Goal: Obtain resource: Download file/media

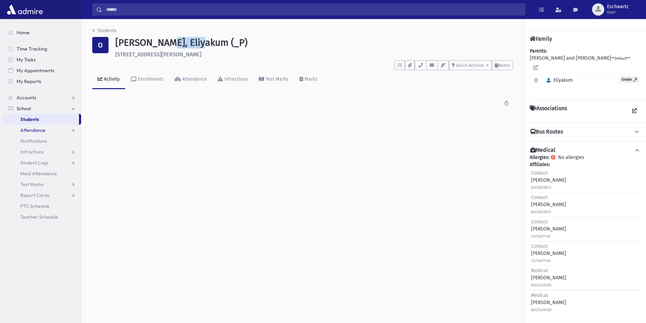
click at [46, 133] on link "Attendance" at bounding box center [42, 130] width 78 height 11
click at [42, 107] on link "School" at bounding box center [42, 108] width 78 height 11
click at [40, 107] on link "School" at bounding box center [42, 108] width 78 height 11
click at [42, 118] on link "Students" at bounding box center [41, 119] width 76 height 11
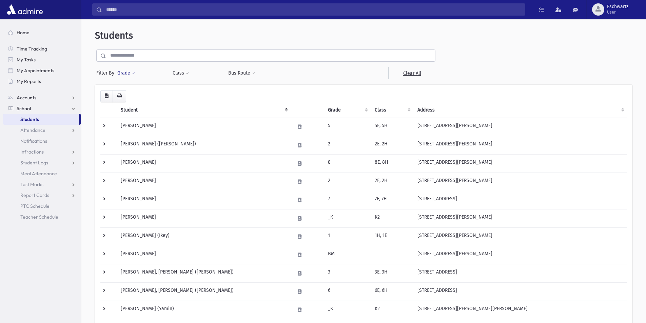
click at [123, 71] on button "Grade" at bounding box center [126, 73] width 18 height 12
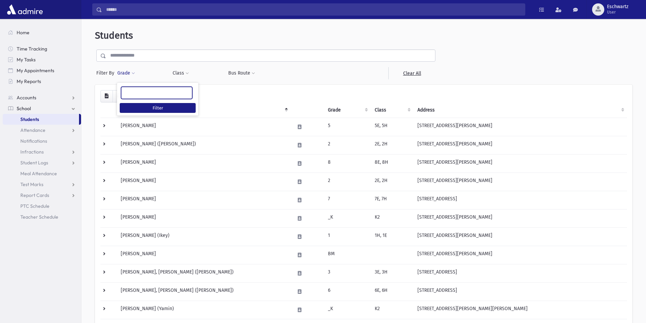
click at [136, 93] on ul at bounding box center [156, 92] width 71 height 10
type input "*"
select select "*"
click at [149, 105] on button "Filter" at bounding box center [158, 108] width 76 height 10
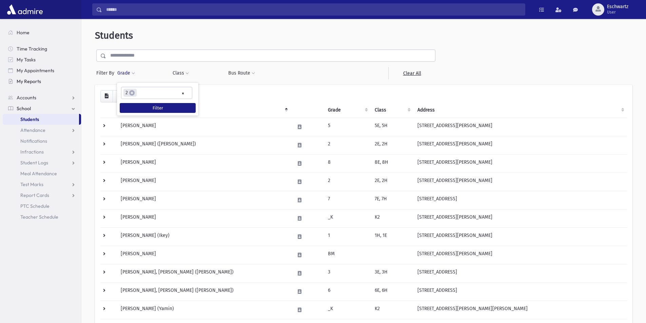
click at [31, 79] on span "My Reports" at bounding box center [29, 81] width 24 height 6
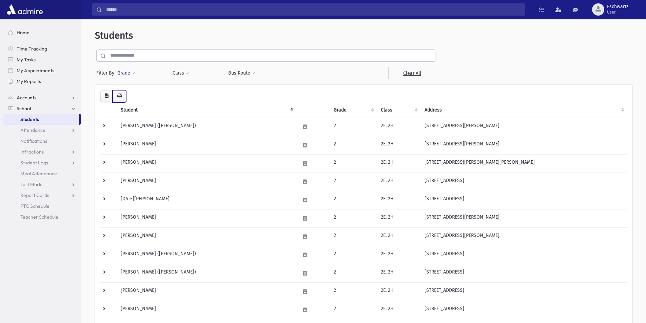
click at [119, 99] on span "button" at bounding box center [119, 96] width 5 height 6
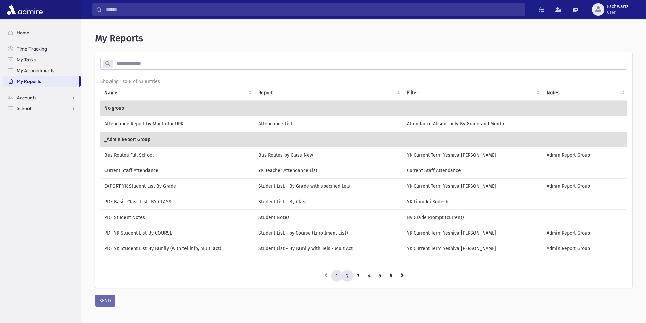
click at [351, 276] on link "2" at bounding box center [347, 276] width 11 height 12
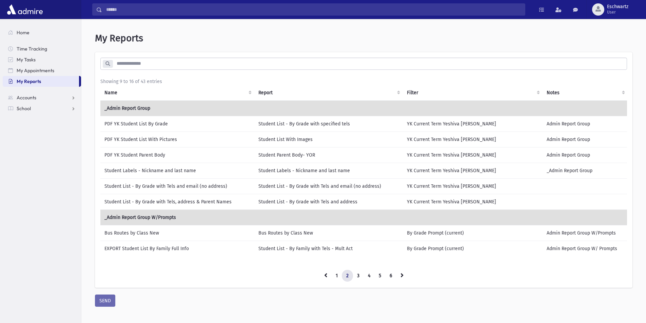
click at [133, 123] on td "PDF YK Student List By Grade" at bounding box center [177, 124] width 154 height 16
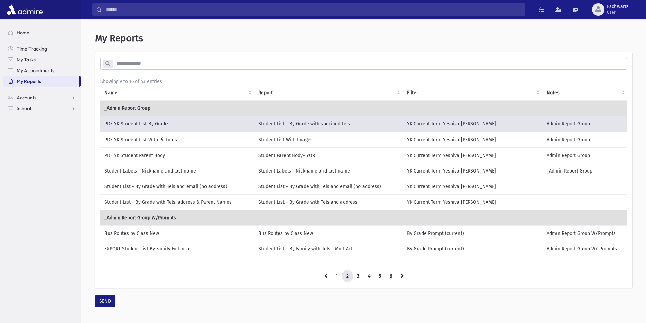
click at [133, 119] on td "PDF YK Student List By Grade" at bounding box center [177, 124] width 154 height 16
click at [105, 303] on button "SEND" at bounding box center [105, 301] width 20 height 12
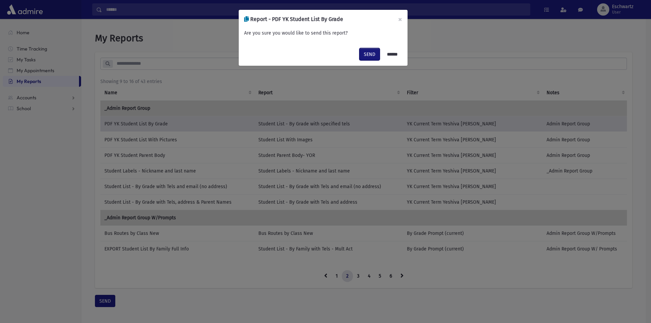
click at [359, 57] on button "SEND" at bounding box center [369, 54] width 20 height 12
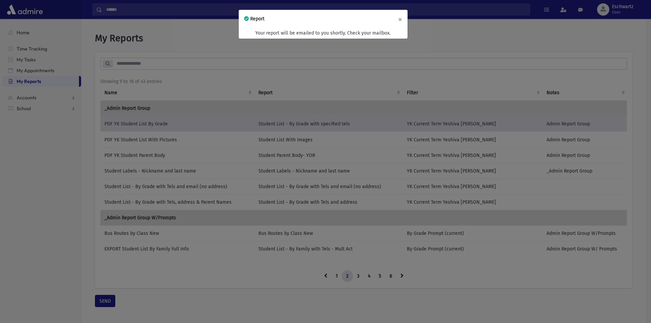
click at [400, 20] on button "×" at bounding box center [400, 19] width 15 height 19
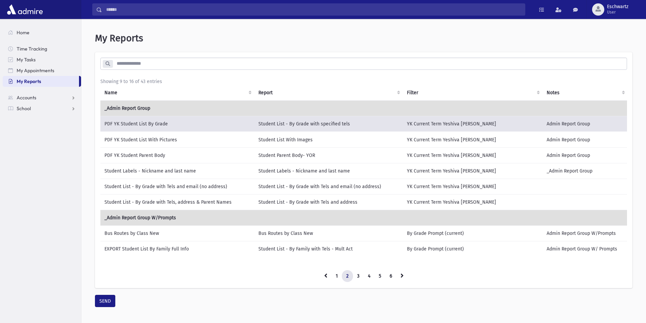
drag, startPoint x: 347, startPoint y: 293, endPoint x: 343, endPoint y: 305, distance: 12.6
click at [343, 305] on div "* Showing 9 to 16 of 43 entries Name Report Filter Notes _Admin Report Group" at bounding box center [363, 179] width 537 height 255
click at [359, 276] on link "3" at bounding box center [358, 276] width 11 height 12
